Goal: Check status: Check status

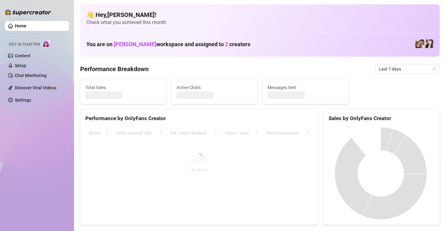
click at [52, 128] on div "Home Izzy AI Chatter Content Setup Chat Monitoring Discover Viral Videos Settin…" at bounding box center [37, 113] width 64 height 226
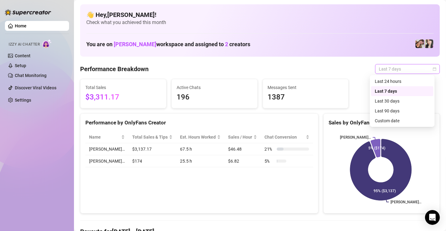
click at [420, 70] on span "Last 7 days" at bounding box center [407, 68] width 57 height 9
click at [397, 120] on div "Custom date" at bounding box center [402, 120] width 55 height 7
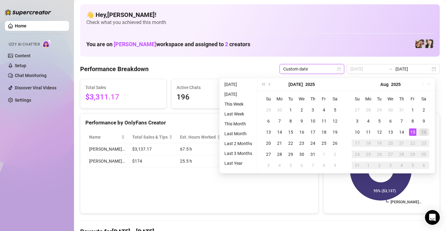
type input "[DATE]"
click at [411, 129] on div "15" at bounding box center [412, 131] width 7 height 7
type input "[DATE]"
click at [402, 131] on div "14" at bounding box center [401, 131] width 7 height 7
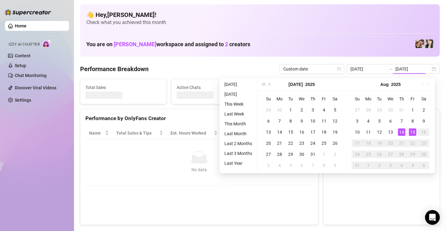
type input "[DATE]"
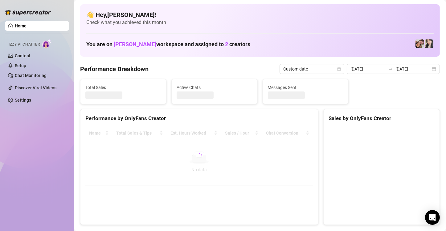
click at [402, 131] on canvas at bounding box center [380, 173] width 104 height 92
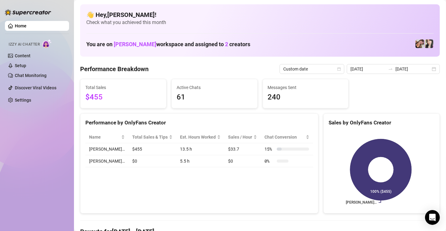
click at [58, 150] on div "Home Izzy AI Chatter Content Setup Chat Monitoring Discover Viral Videos Settin…" at bounding box center [37, 113] width 64 height 226
